Goal: Task Accomplishment & Management: Complete application form

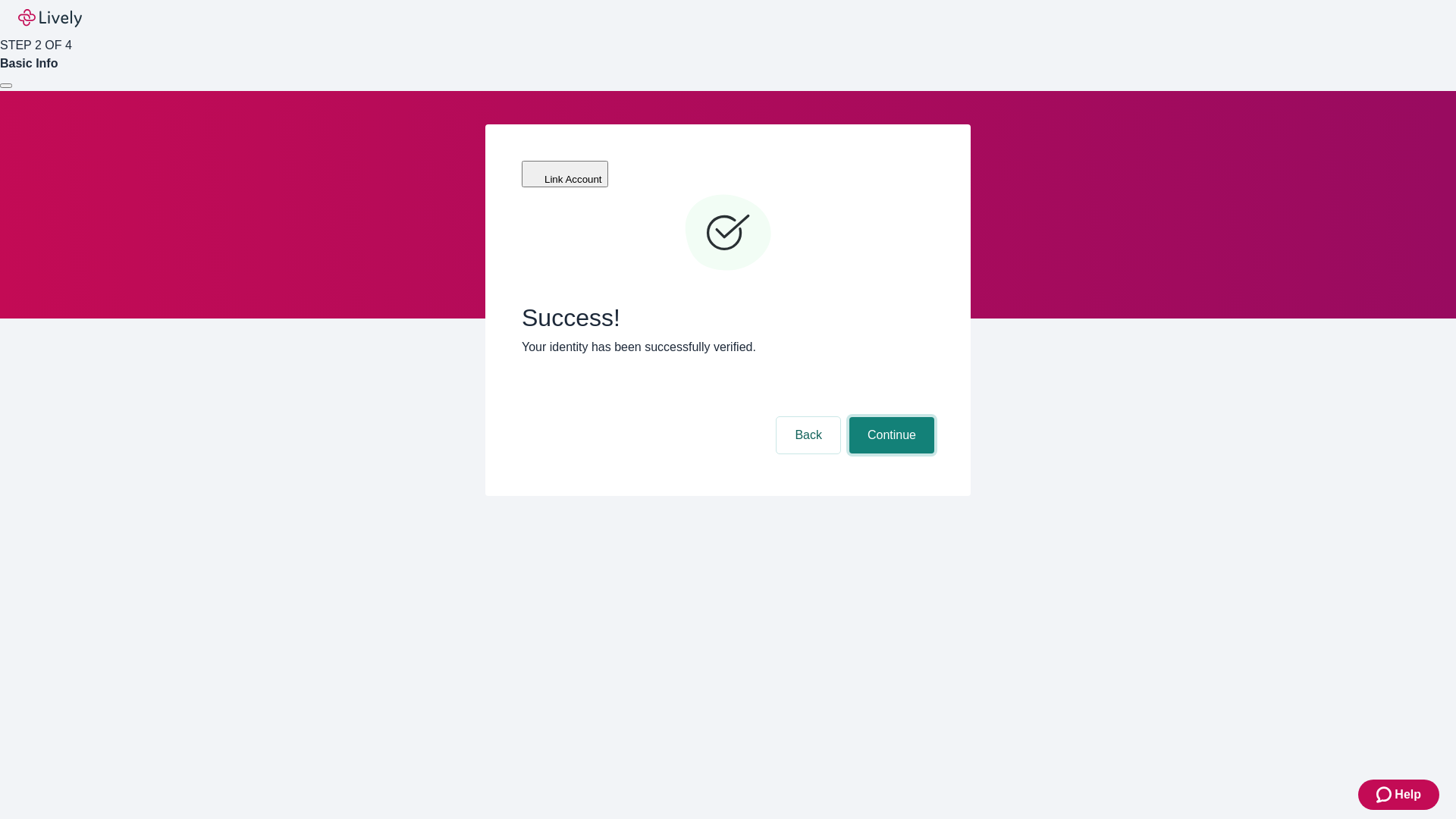
click at [889, 417] on button "Continue" at bounding box center [891, 435] width 85 height 37
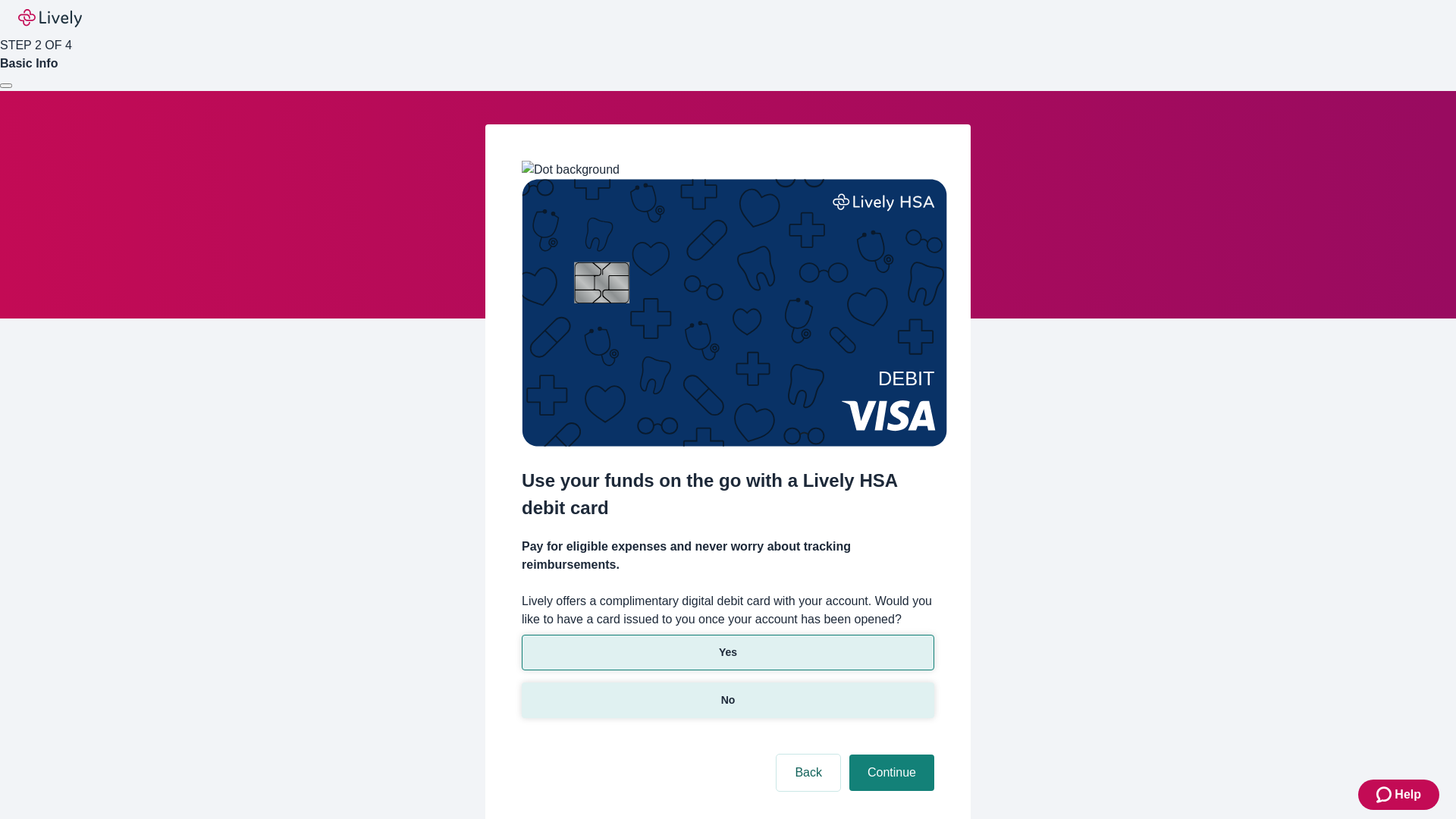
click at [727, 693] on p "No" at bounding box center [728, 700] width 15 height 16
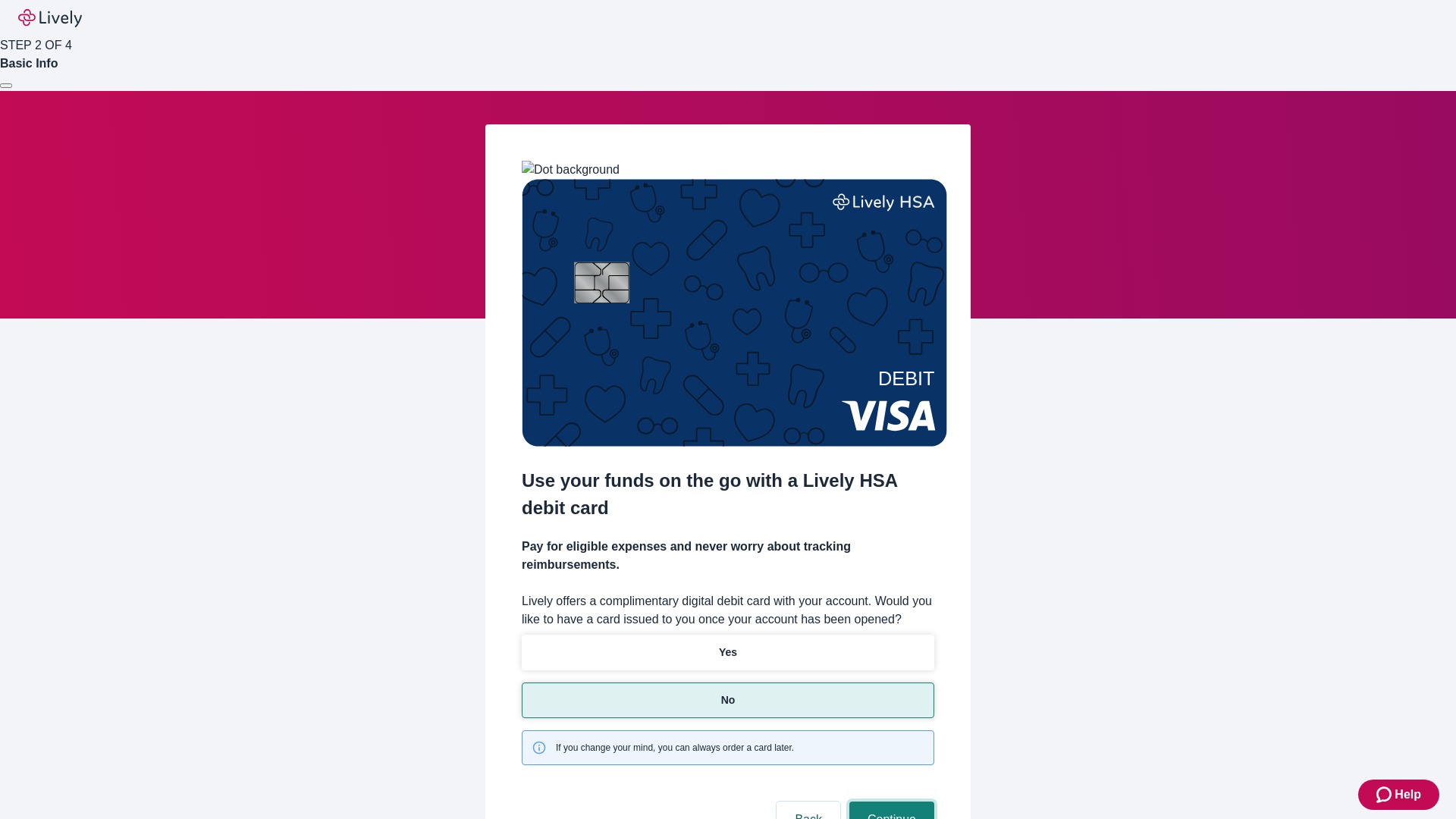
click at [889, 802] on button "Continue" at bounding box center [891, 820] width 85 height 37
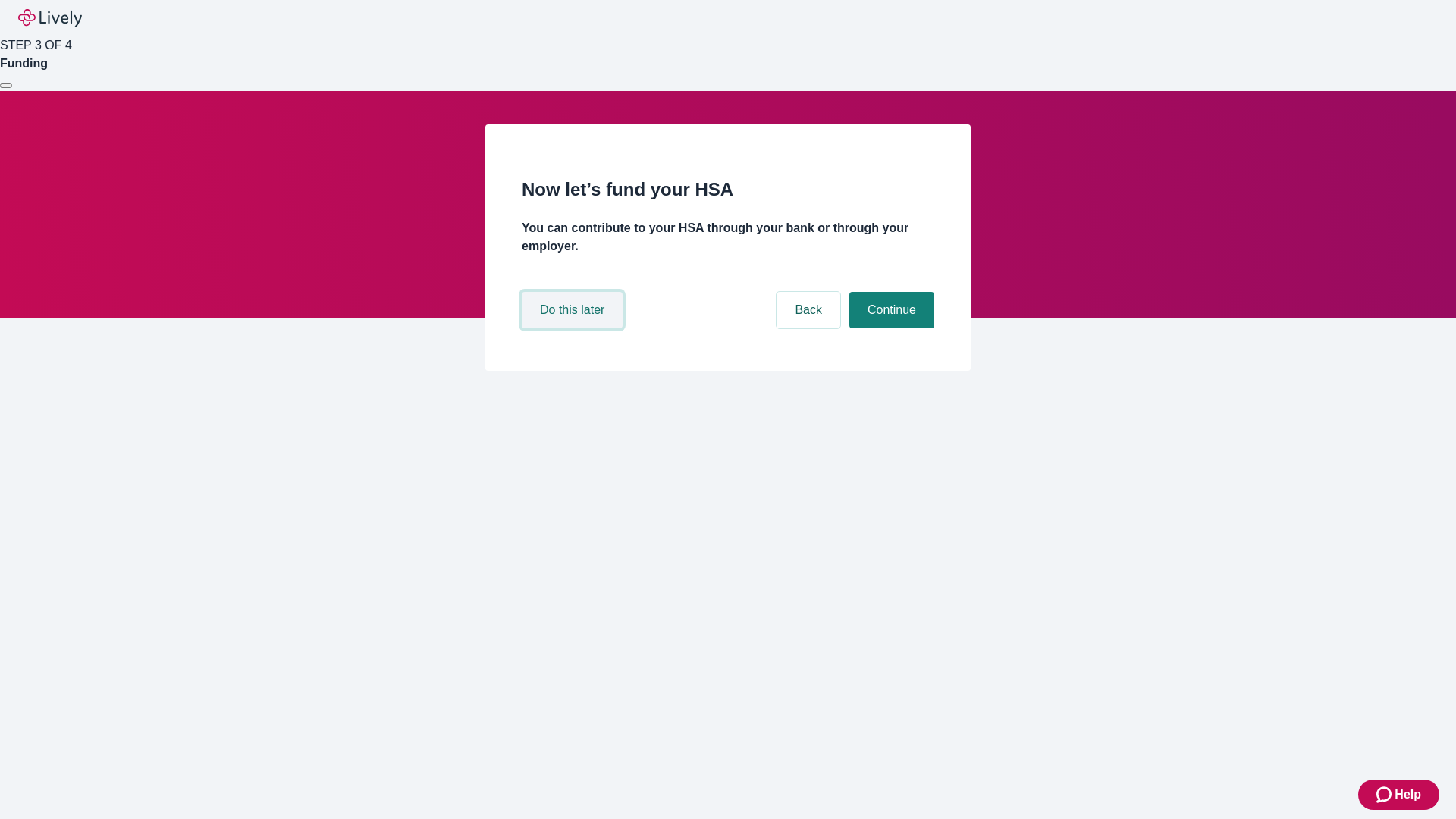
click at [574, 329] on button "Do this later" at bounding box center [572, 311] width 101 height 37
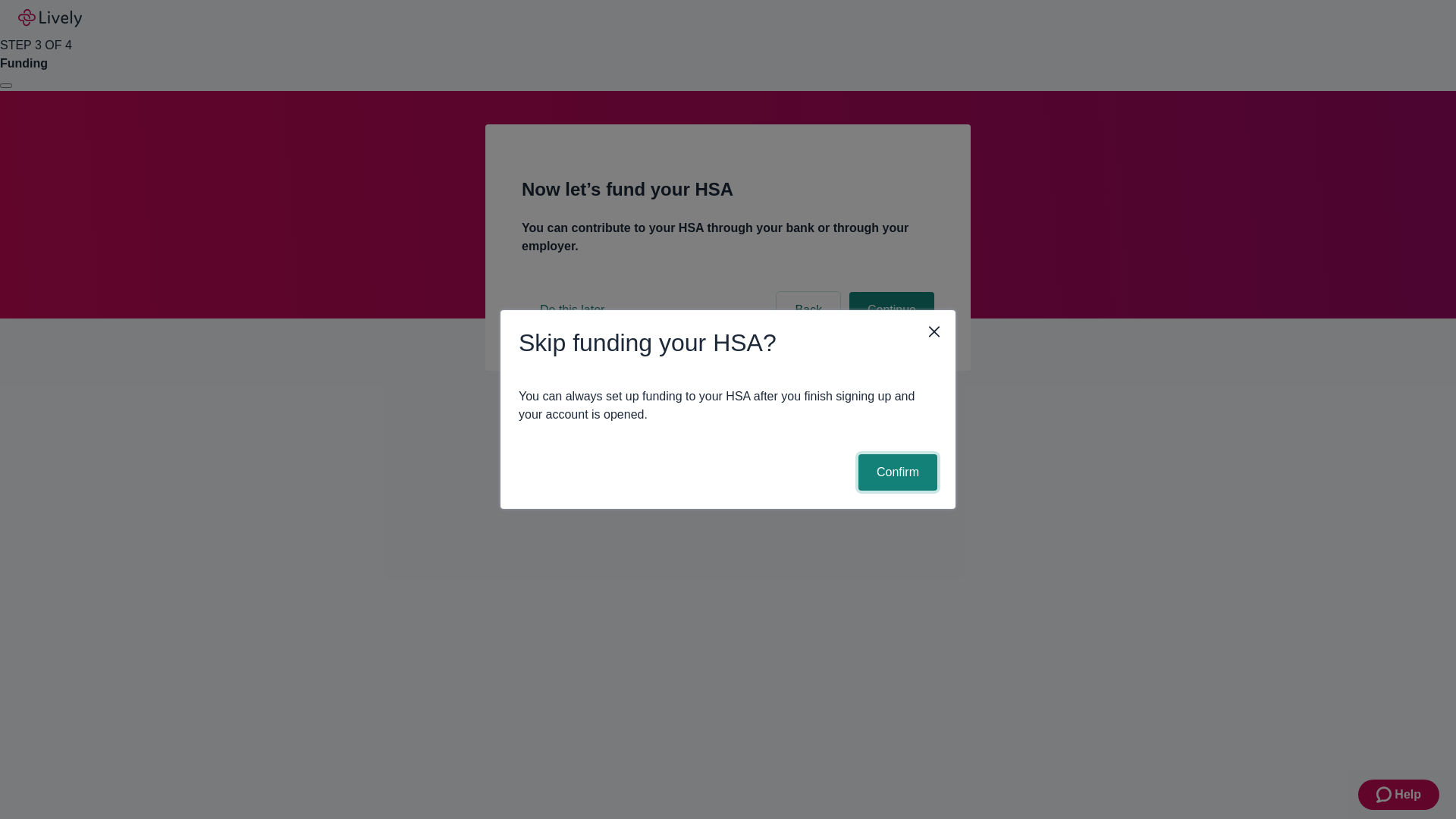
click at [896, 473] on button "Confirm" at bounding box center [897, 473] width 79 height 37
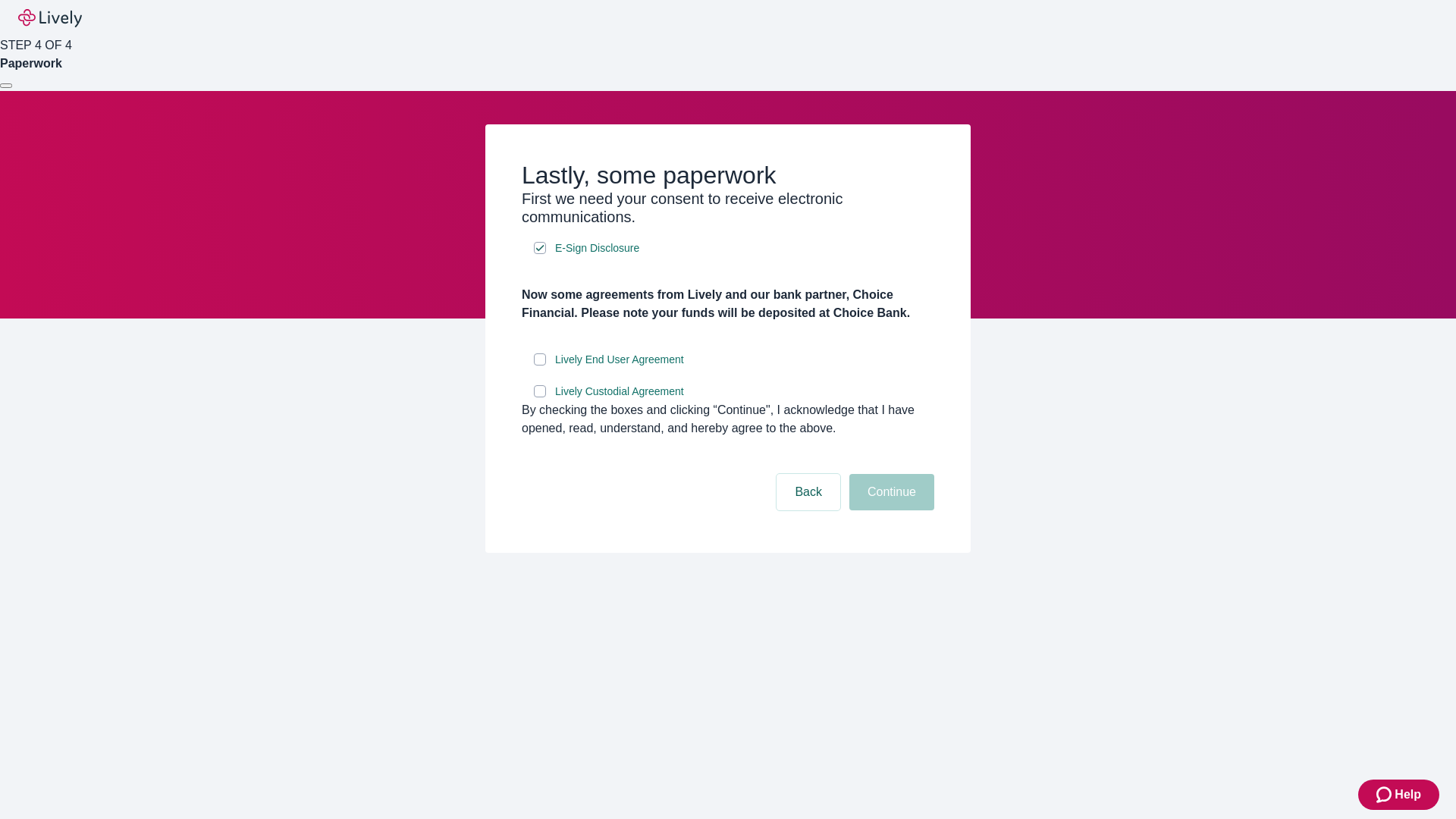
click at [540, 366] on input "Lively End User Agreement" at bounding box center [539, 359] width 12 height 12
checkbox input "true"
click at [540, 398] on input "Lively Custodial Agreement" at bounding box center [539, 391] width 12 height 12
checkbox input "true"
click at [889, 510] on button "Continue" at bounding box center [891, 492] width 85 height 37
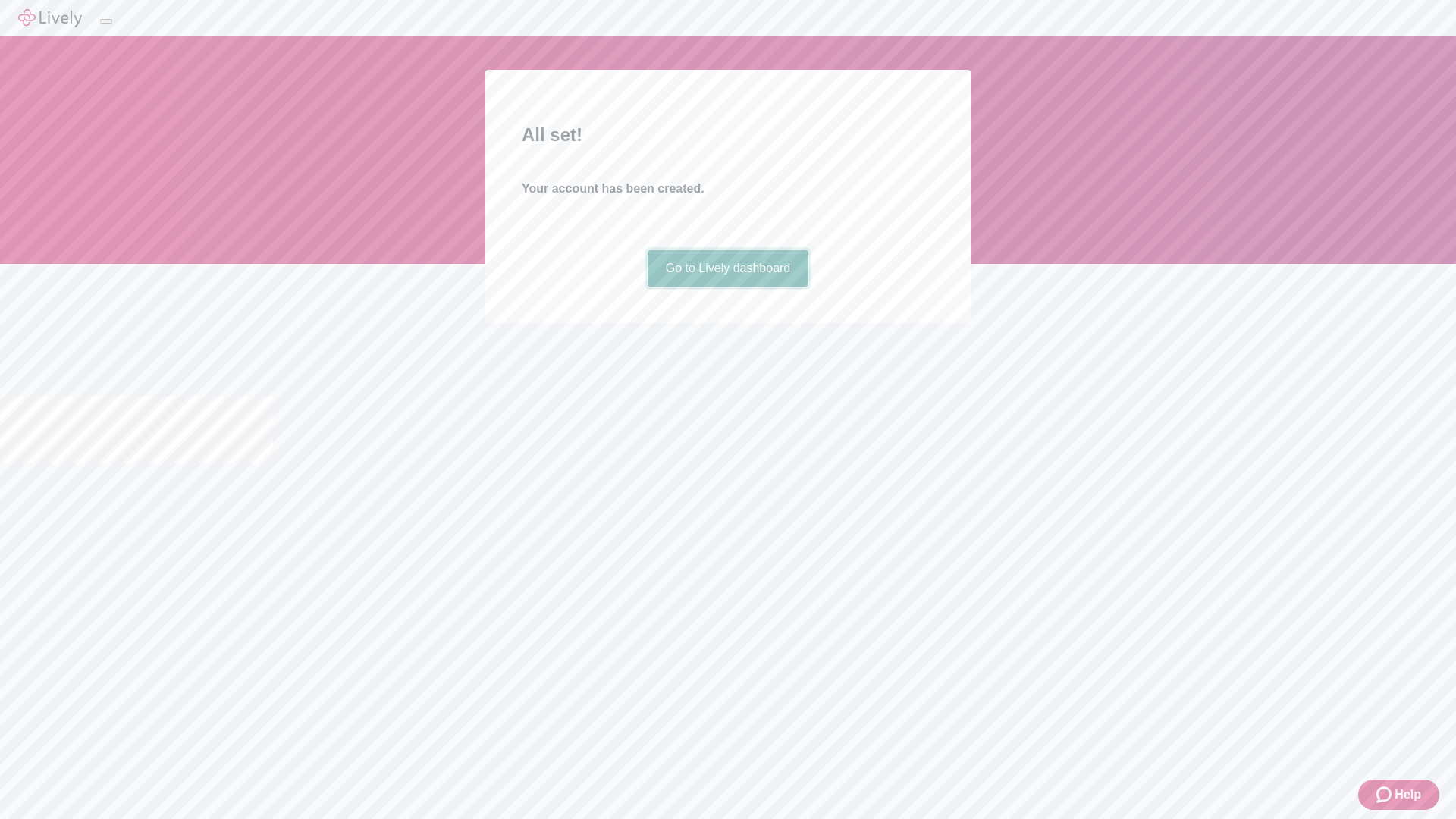
click at [727, 287] on link "Go to Lively dashboard" at bounding box center [728, 268] width 161 height 37
